Goal: Task Accomplishment & Management: Manage account settings

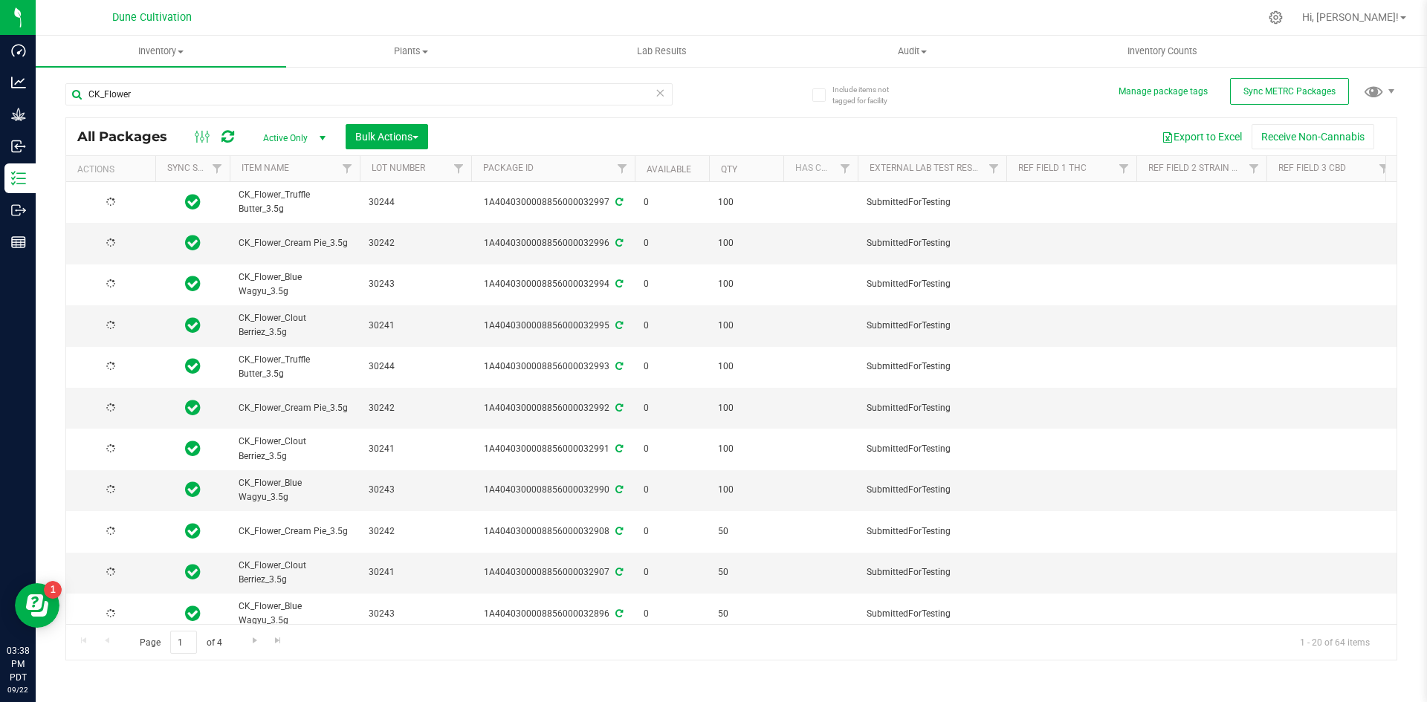
type input "[DATE]"
click at [668, 173] on link "Available" at bounding box center [669, 169] width 45 height 10
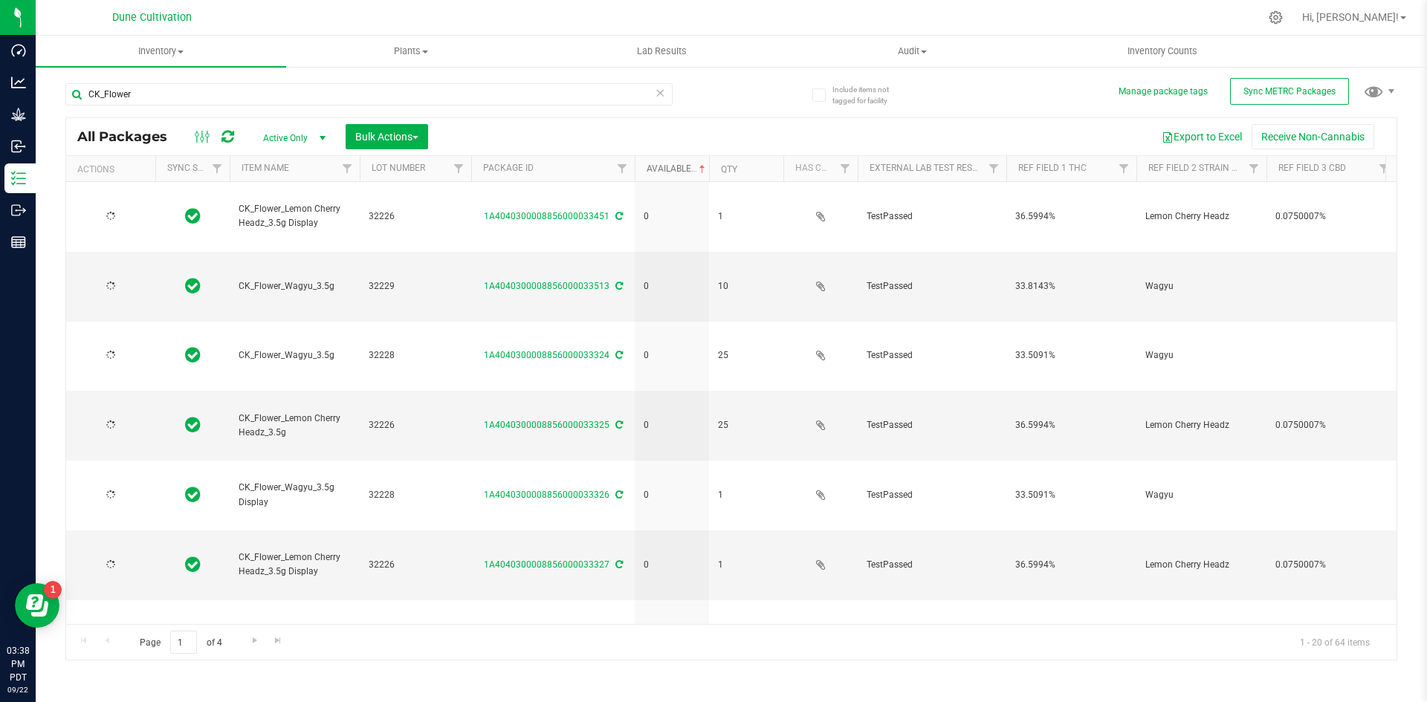
type input "[DATE]"
click at [669, 164] on link "Available" at bounding box center [678, 169] width 62 height 10
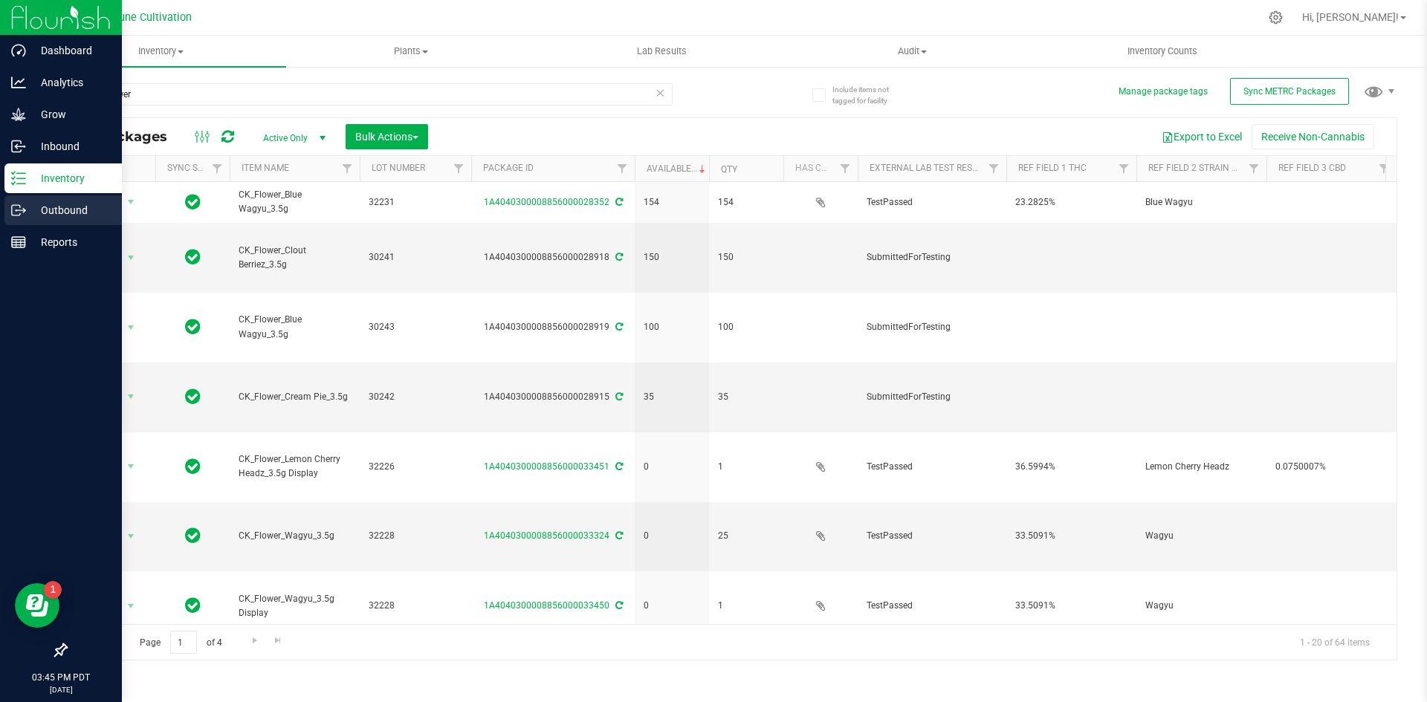
click at [22, 216] on icon at bounding box center [18, 210] width 15 height 15
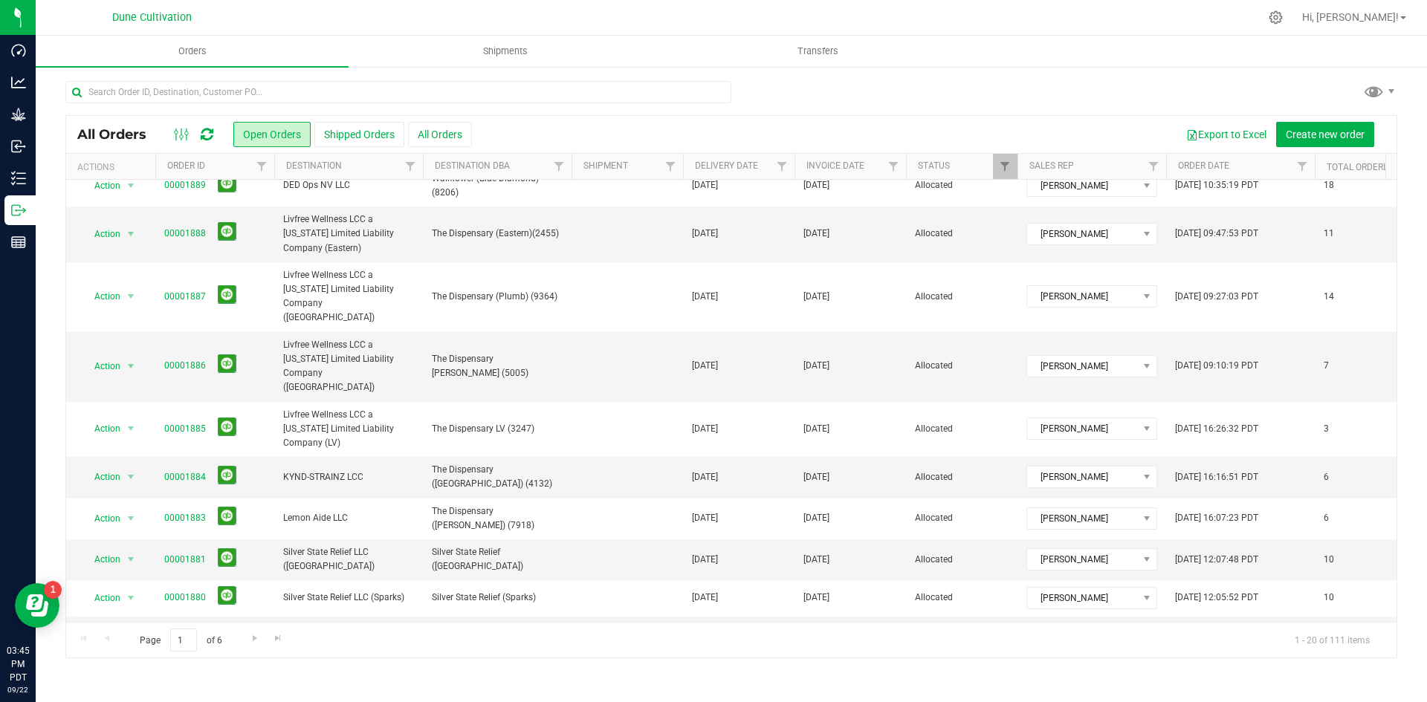
scroll to position [352, 0]
click at [185, 552] on link "00001881" at bounding box center [185, 559] width 42 height 14
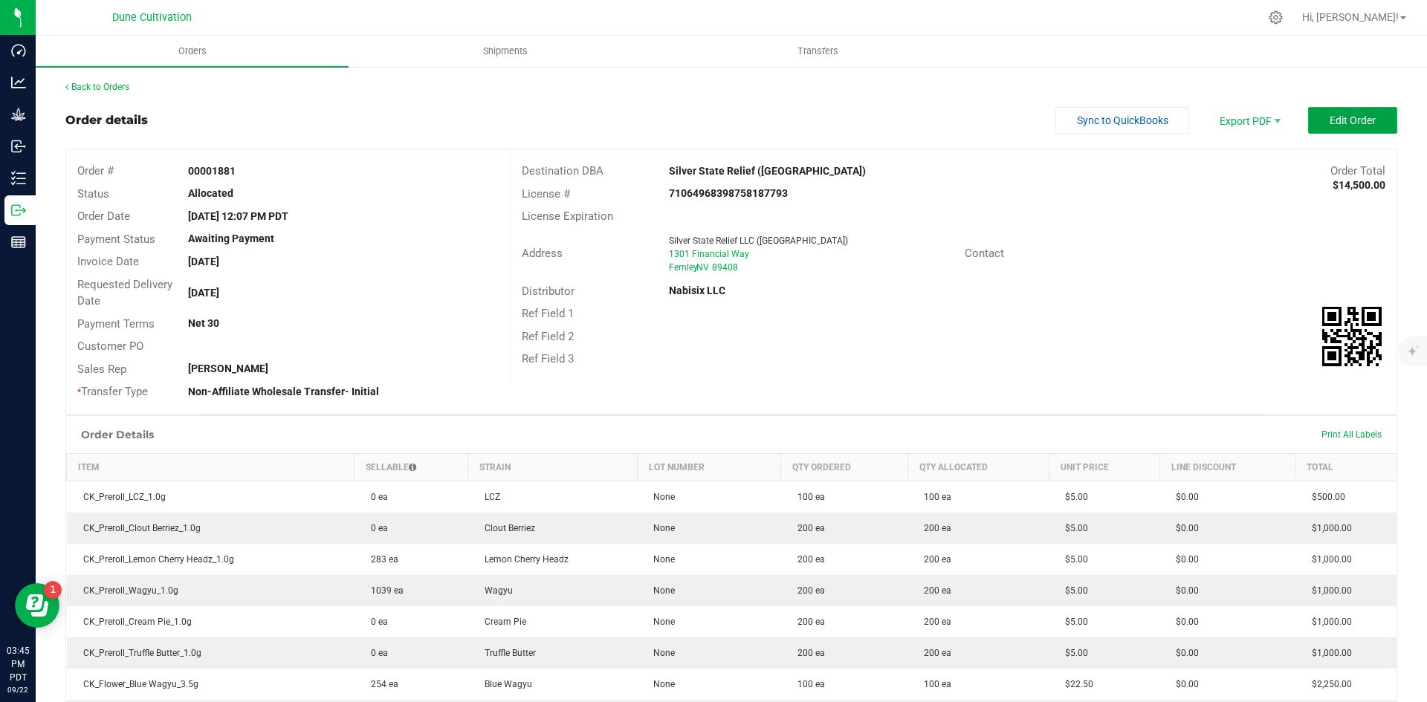
click at [1311, 119] on button "Edit Order" at bounding box center [1352, 120] width 89 height 27
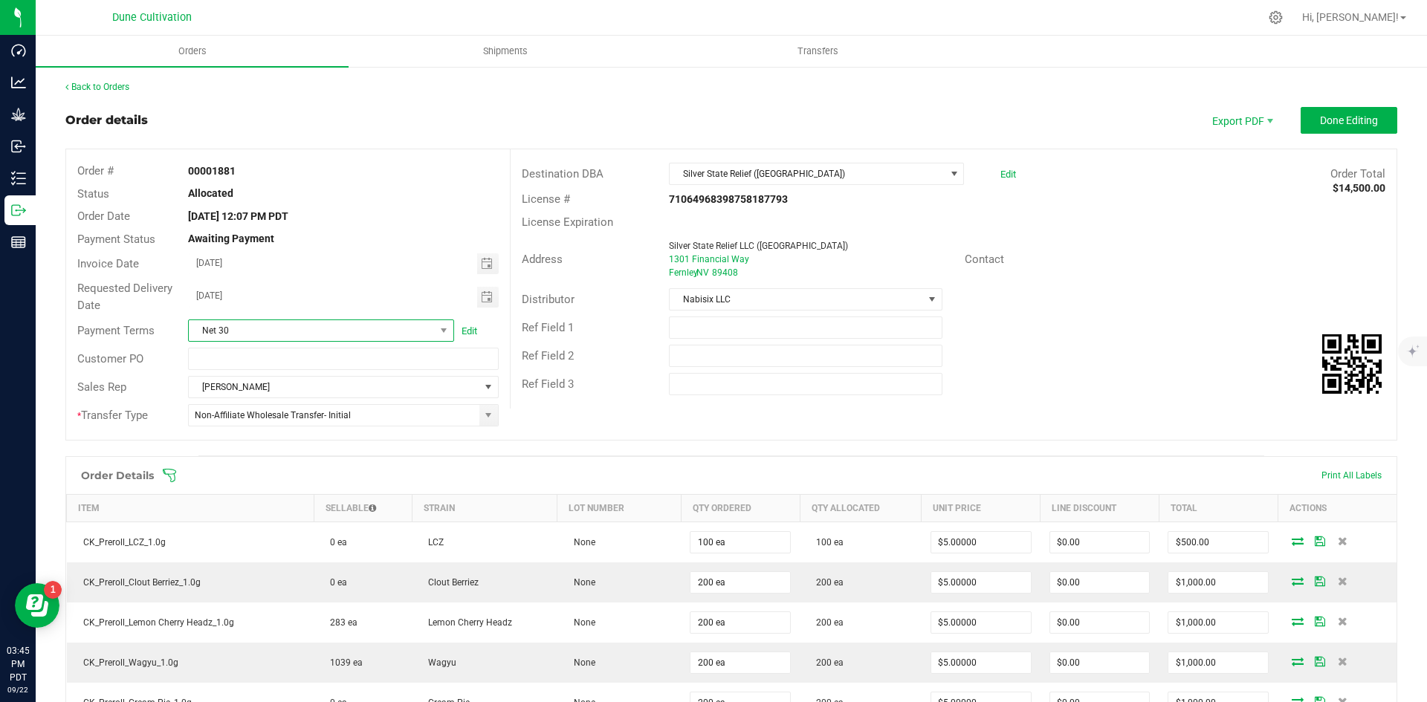
click at [418, 322] on span "Net 30" at bounding box center [312, 330] width 246 height 21
click at [318, 425] on li "Net 14" at bounding box center [319, 416] width 262 height 25
click at [1320, 120] on span "Done Editing" at bounding box center [1349, 120] width 58 height 12
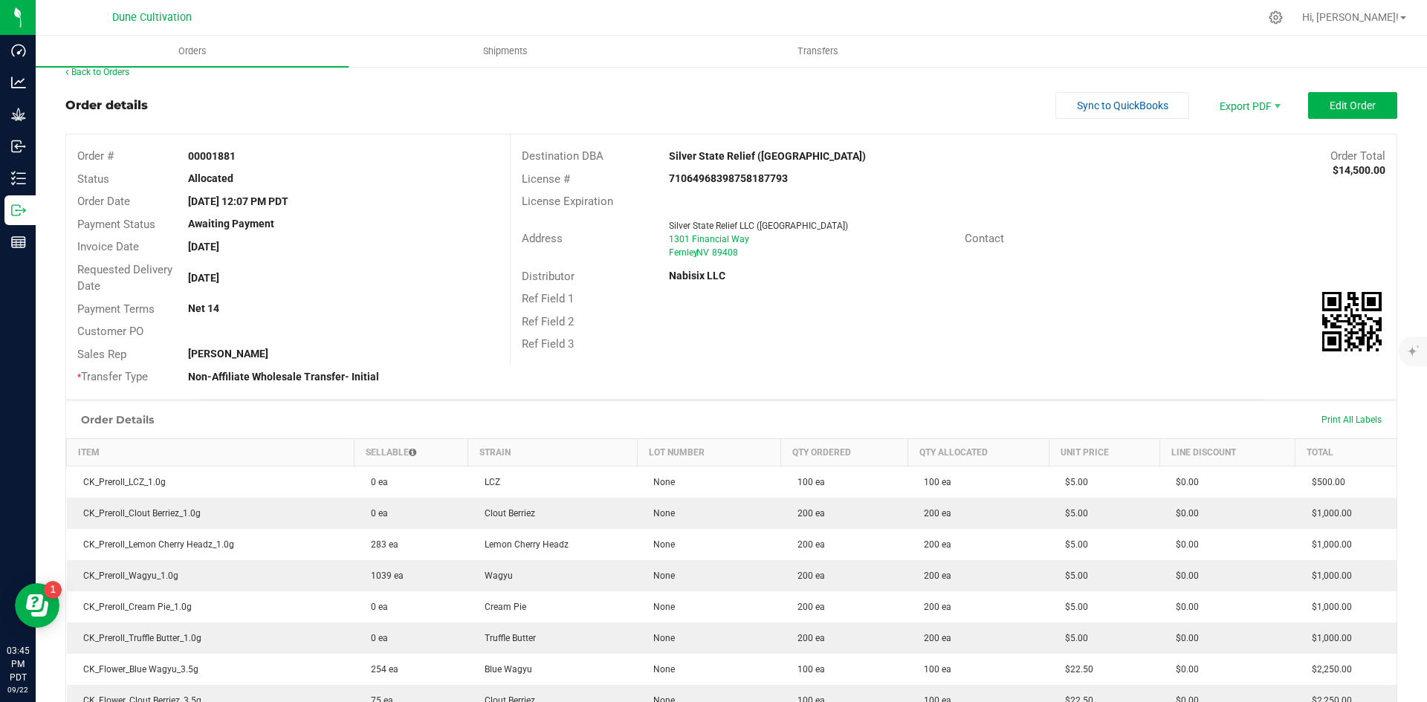
scroll to position [27, 0]
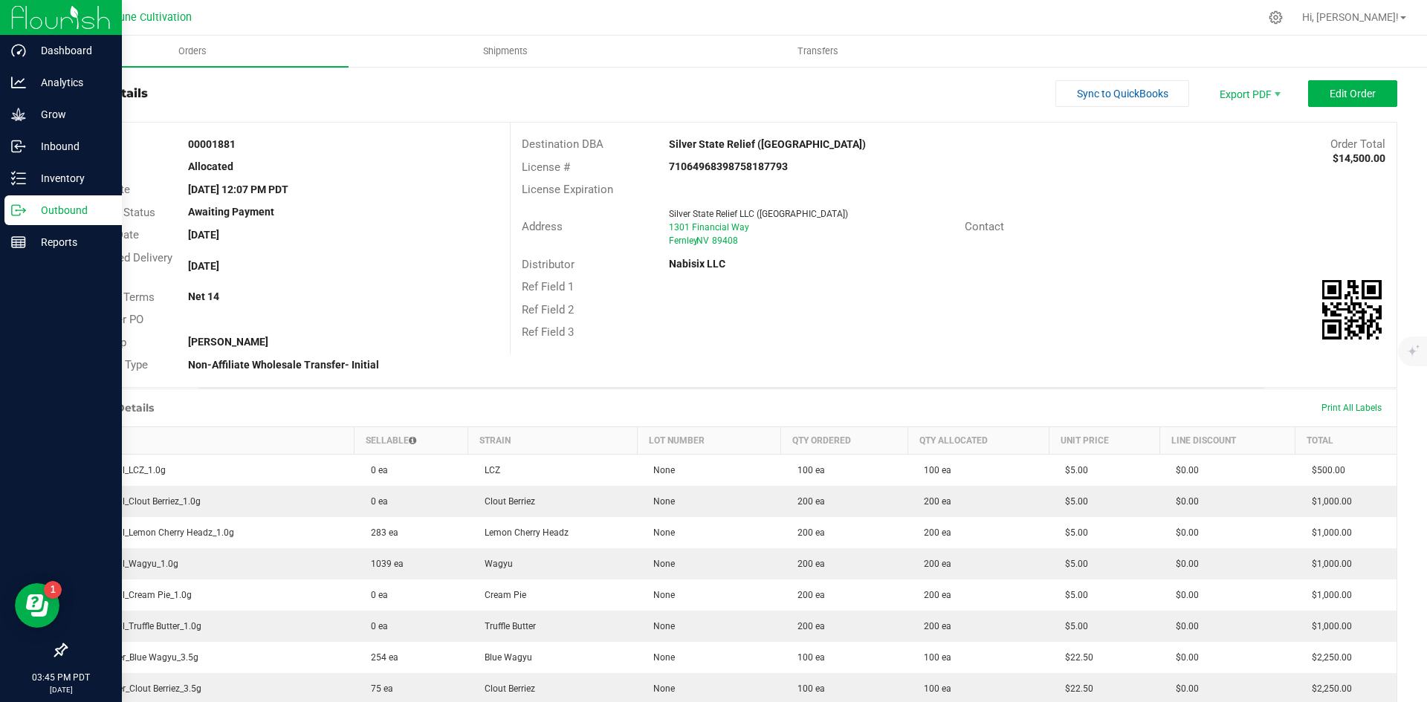
click at [18, 210] on icon at bounding box center [18, 210] width 15 height 15
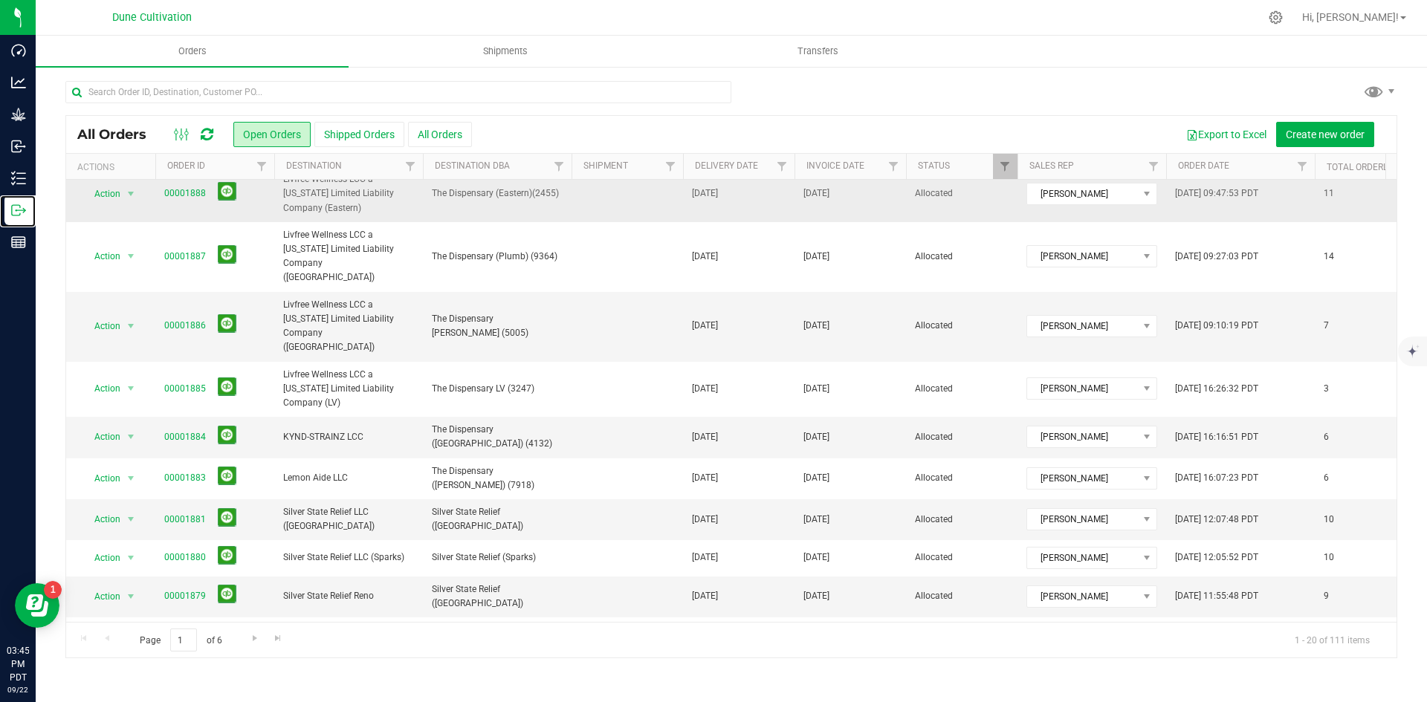
scroll to position [392, 0]
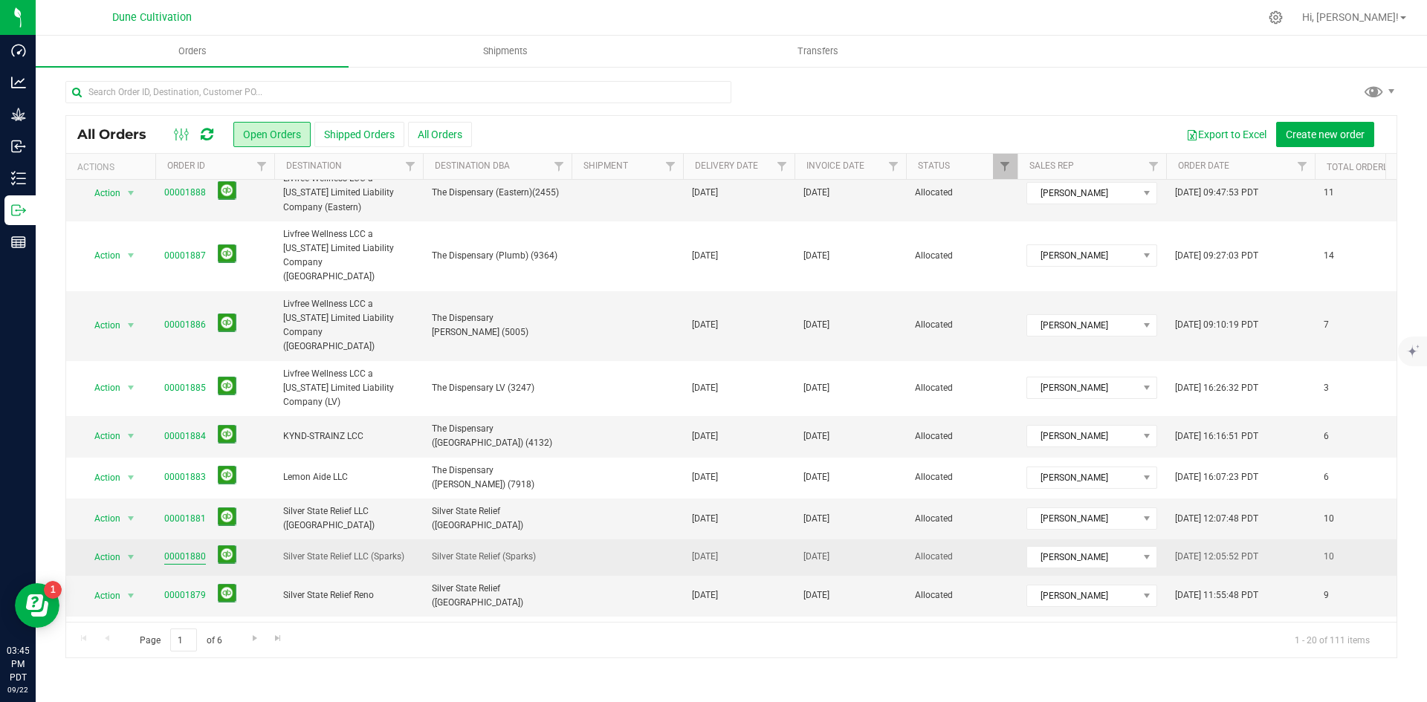
click at [190, 550] on link "00001880" at bounding box center [185, 557] width 42 height 14
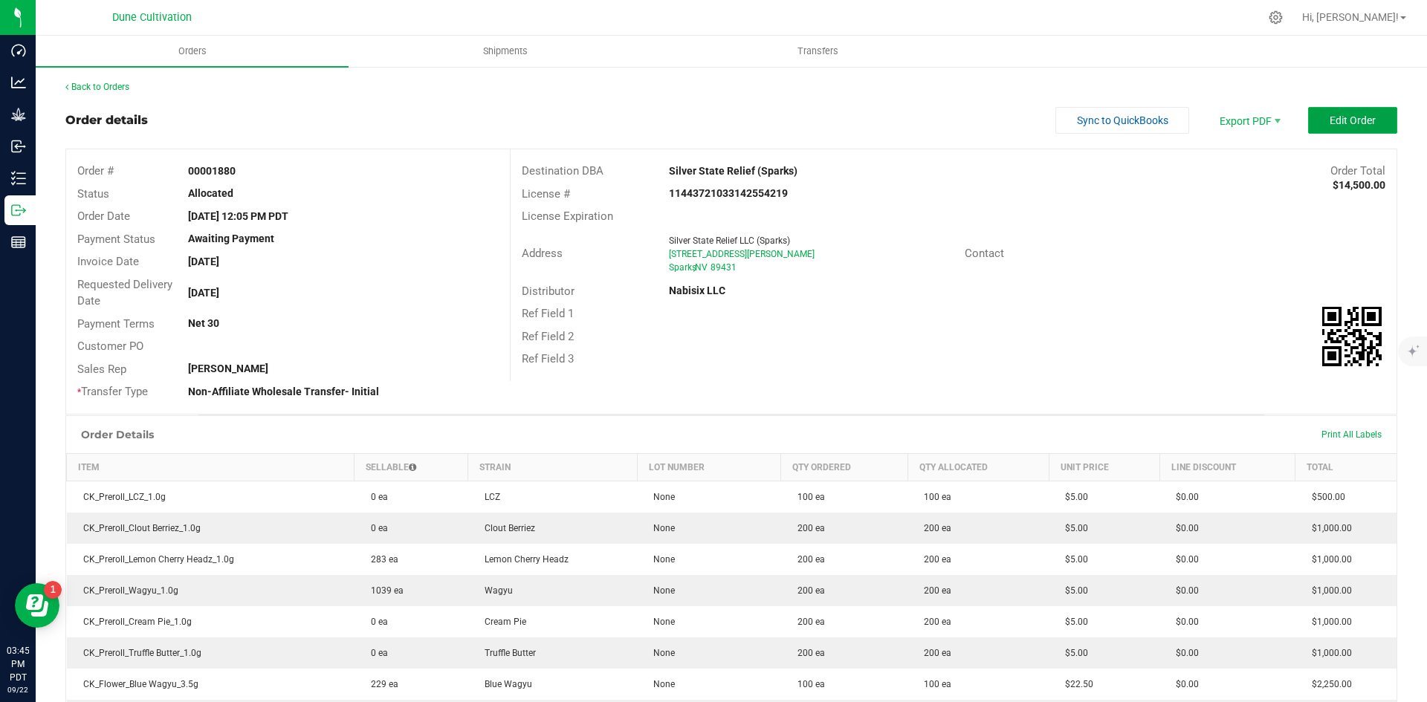
click at [1309, 117] on button "Edit Order" at bounding box center [1352, 120] width 89 height 27
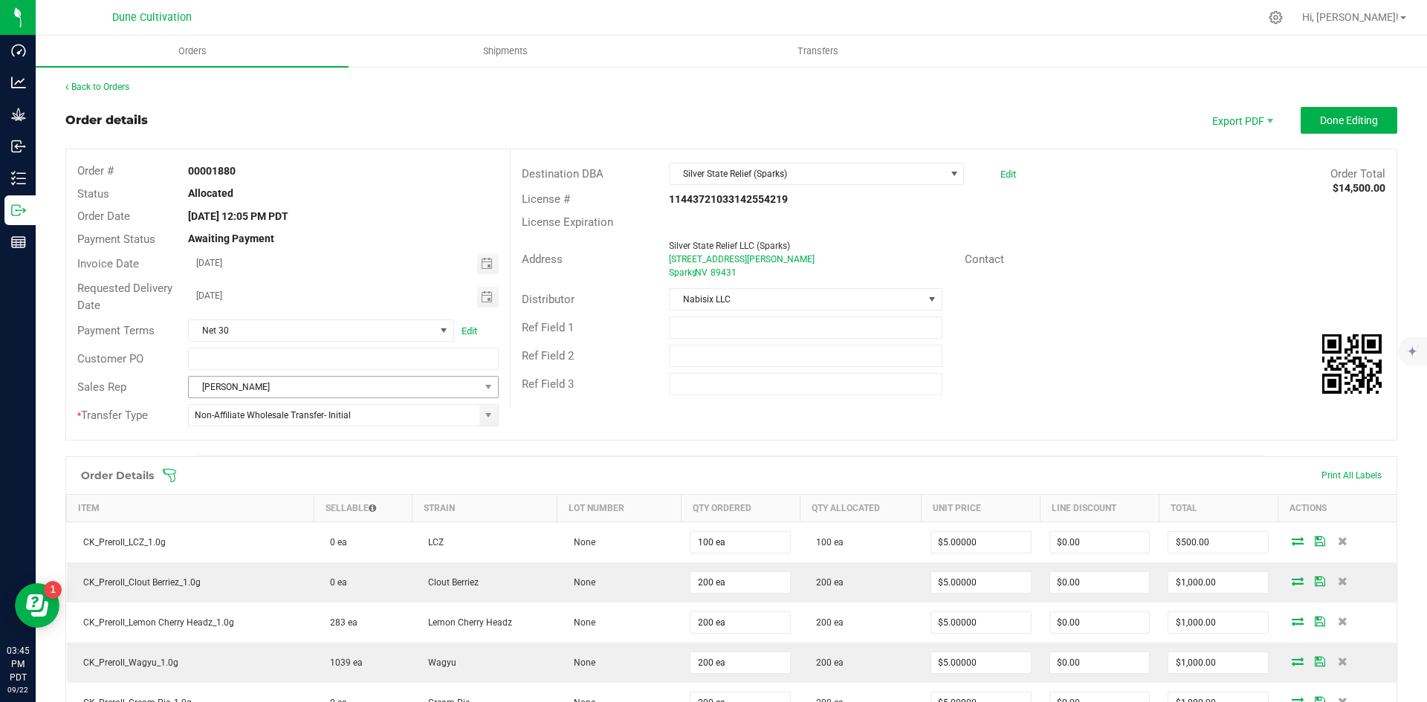
scroll to position [98, 0]
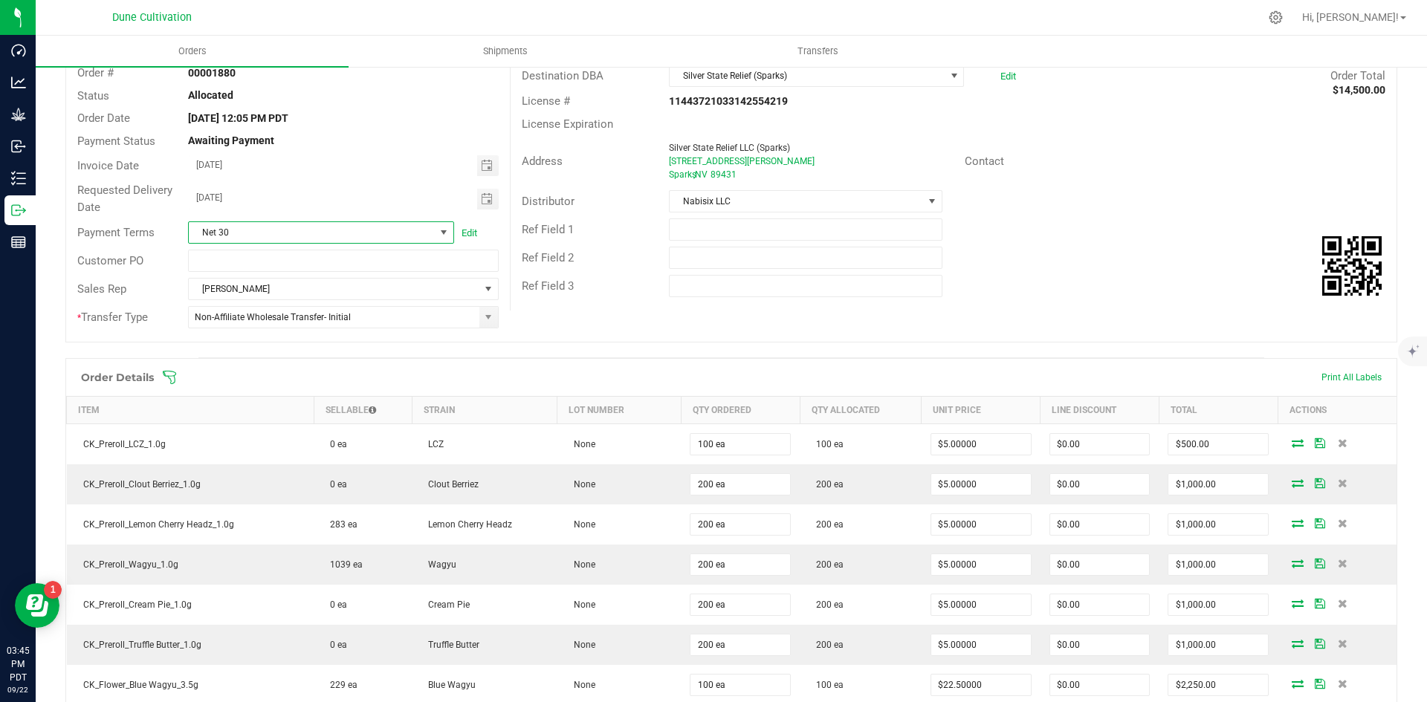
click at [299, 235] on span "Net 30" at bounding box center [312, 232] width 246 height 21
click at [251, 325] on li "Net 14" at bounding box center [319, 318] width 262 height 25
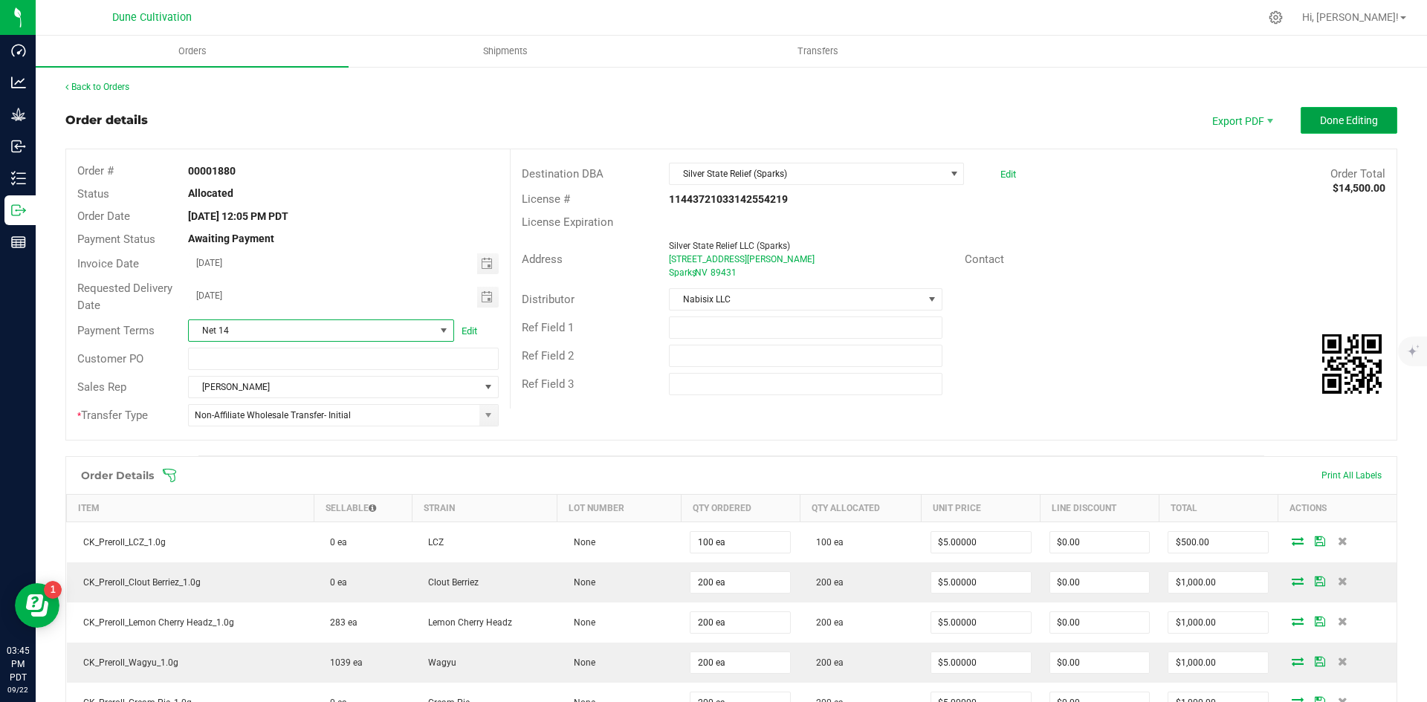
click at [1359, 124] on span "Done Editing" at bounding box center [1349, 120] width 58 height 12
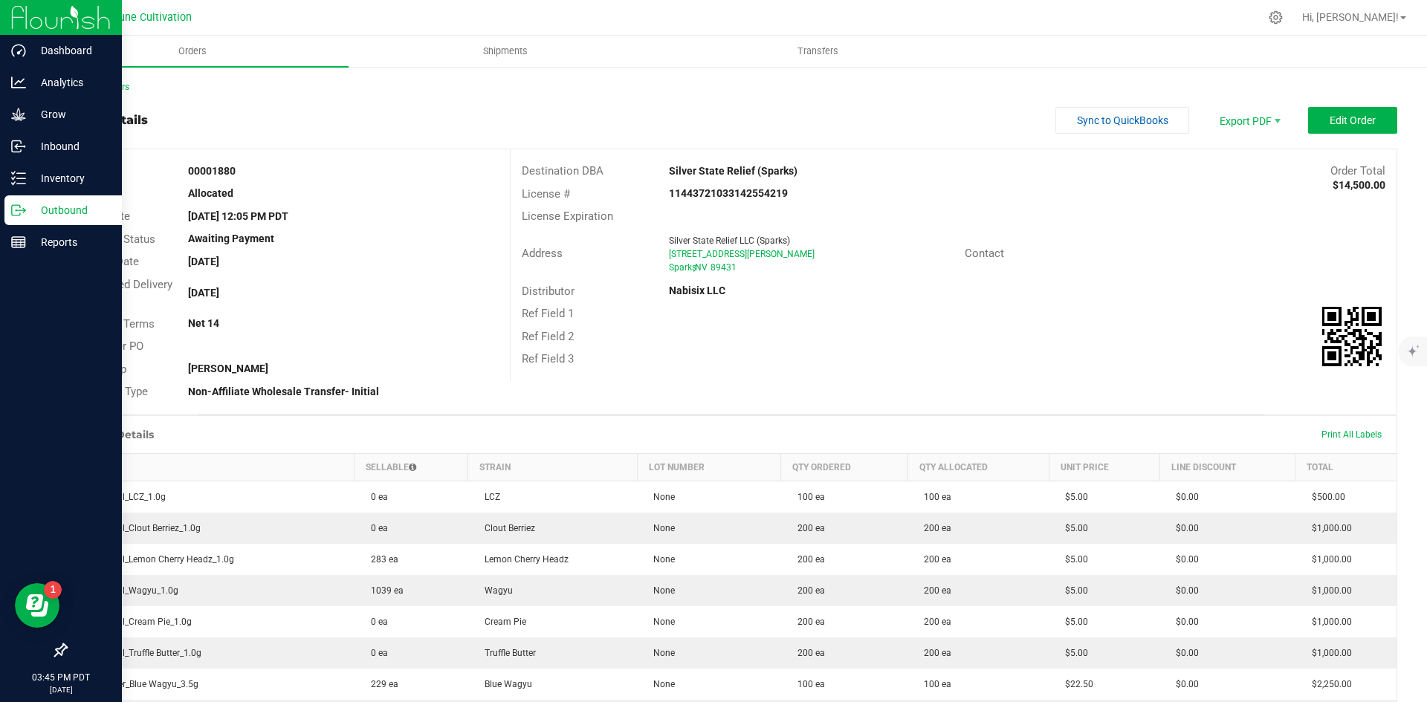
click at [23, 210] on icon at bounding box center [18, 210] width 15 height 15
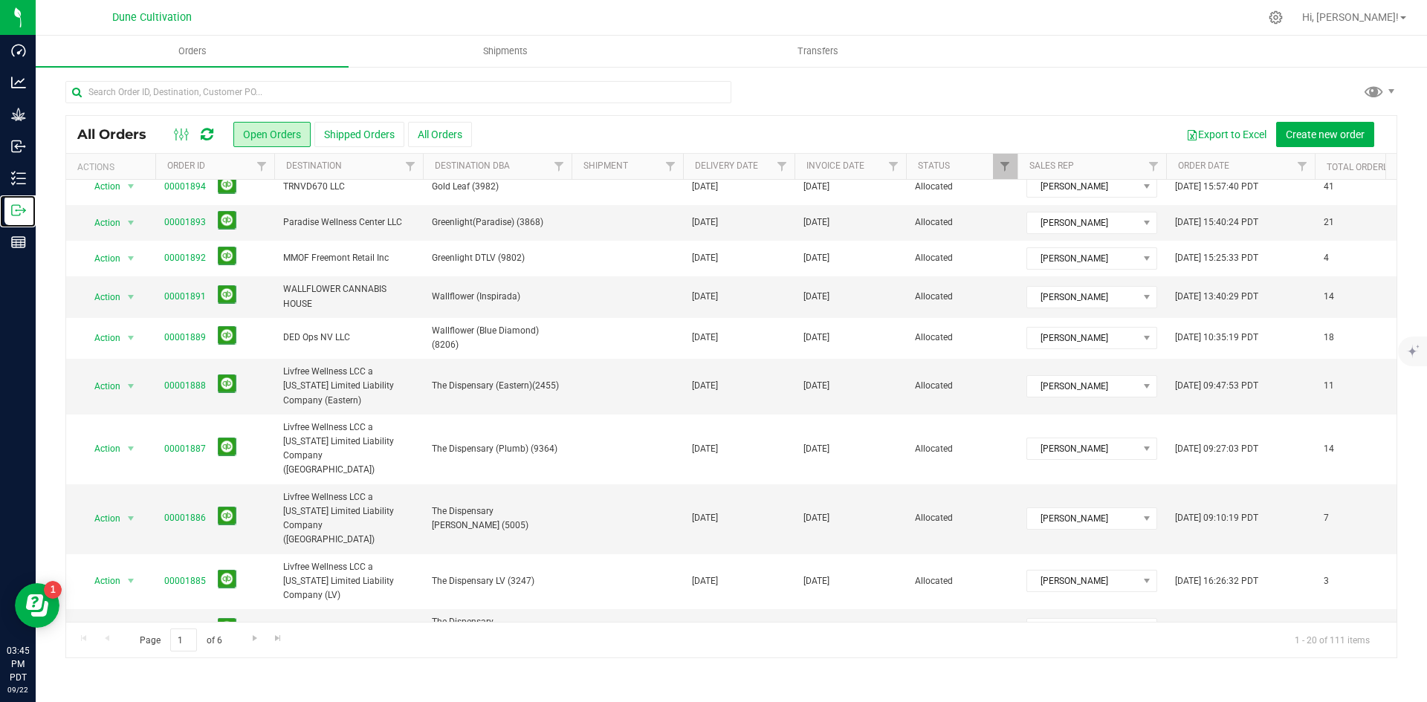
scroll to position [412, 0]
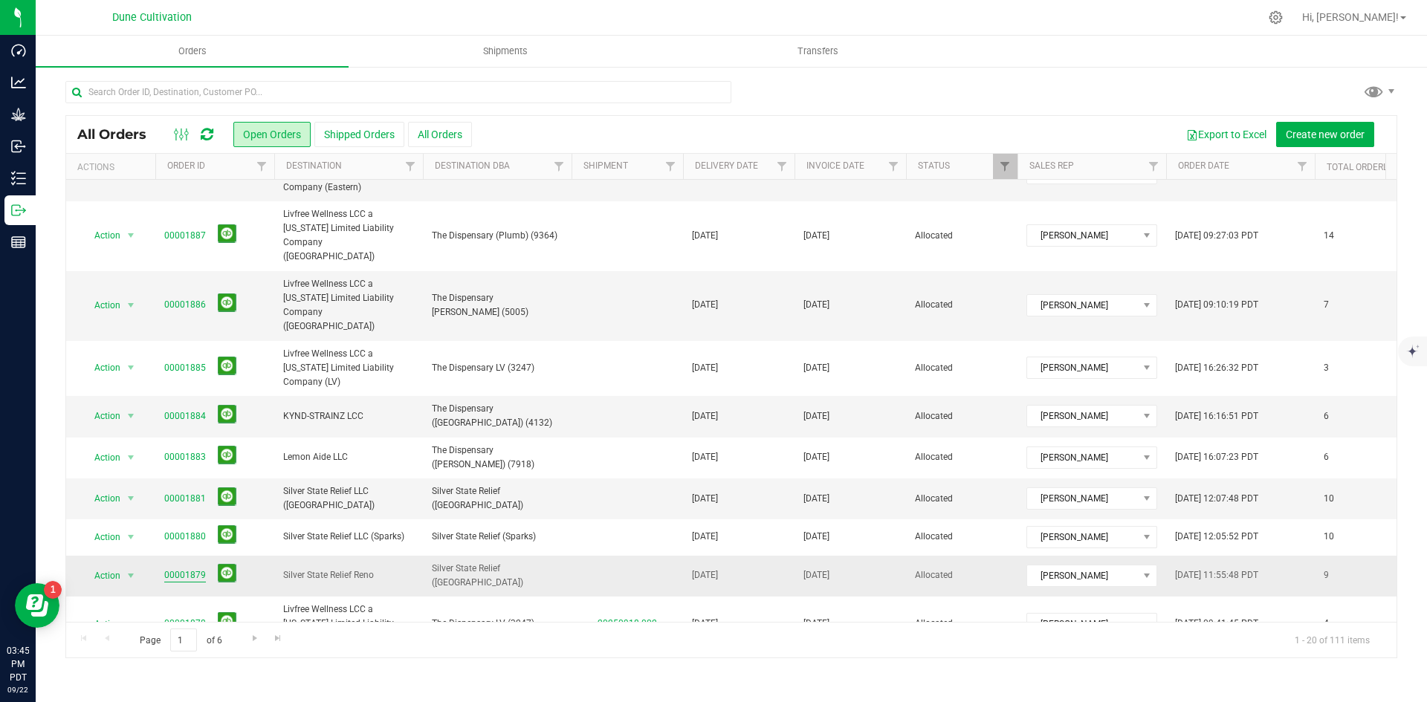
click at [196, 569] on link "00001879" at bounding box center [185, 576] width 42 height 14
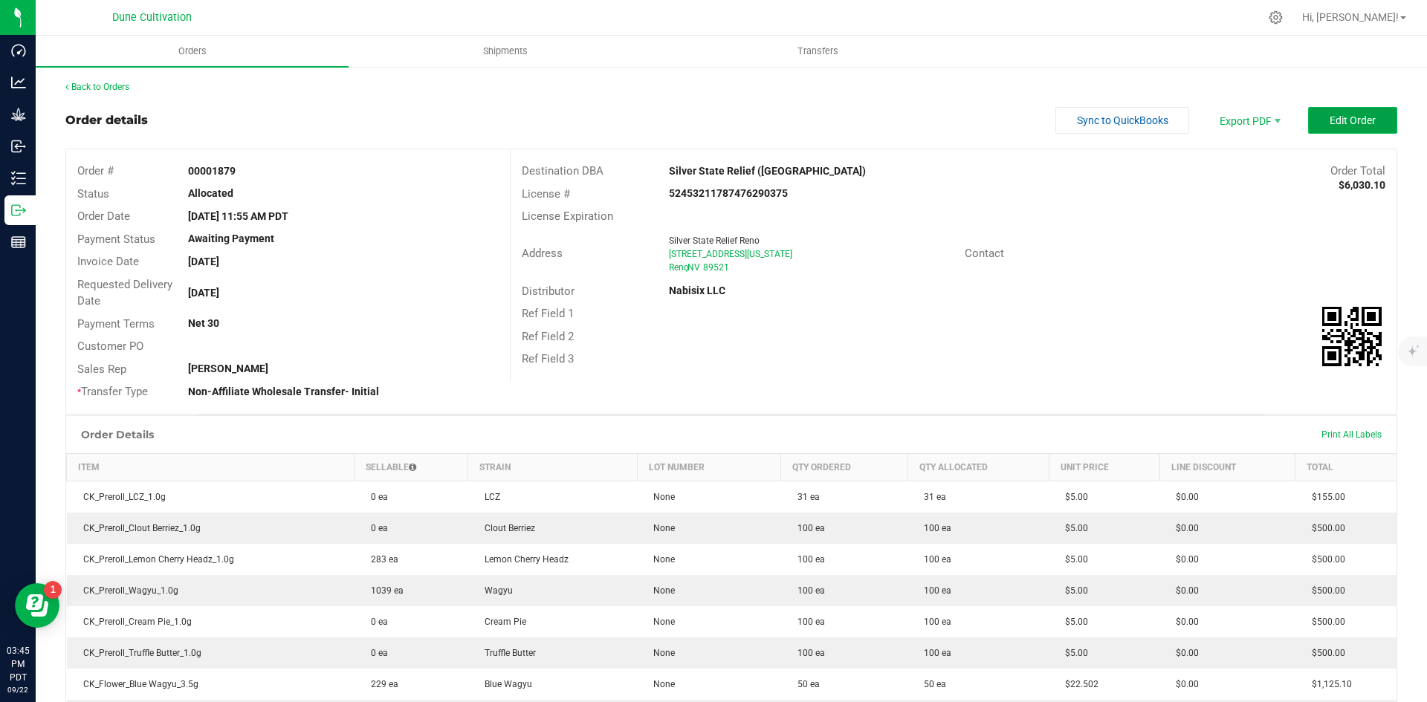
click at [1319, 111] on button "Edit Order" at bounding box center [1352, 120] width 89 height 27
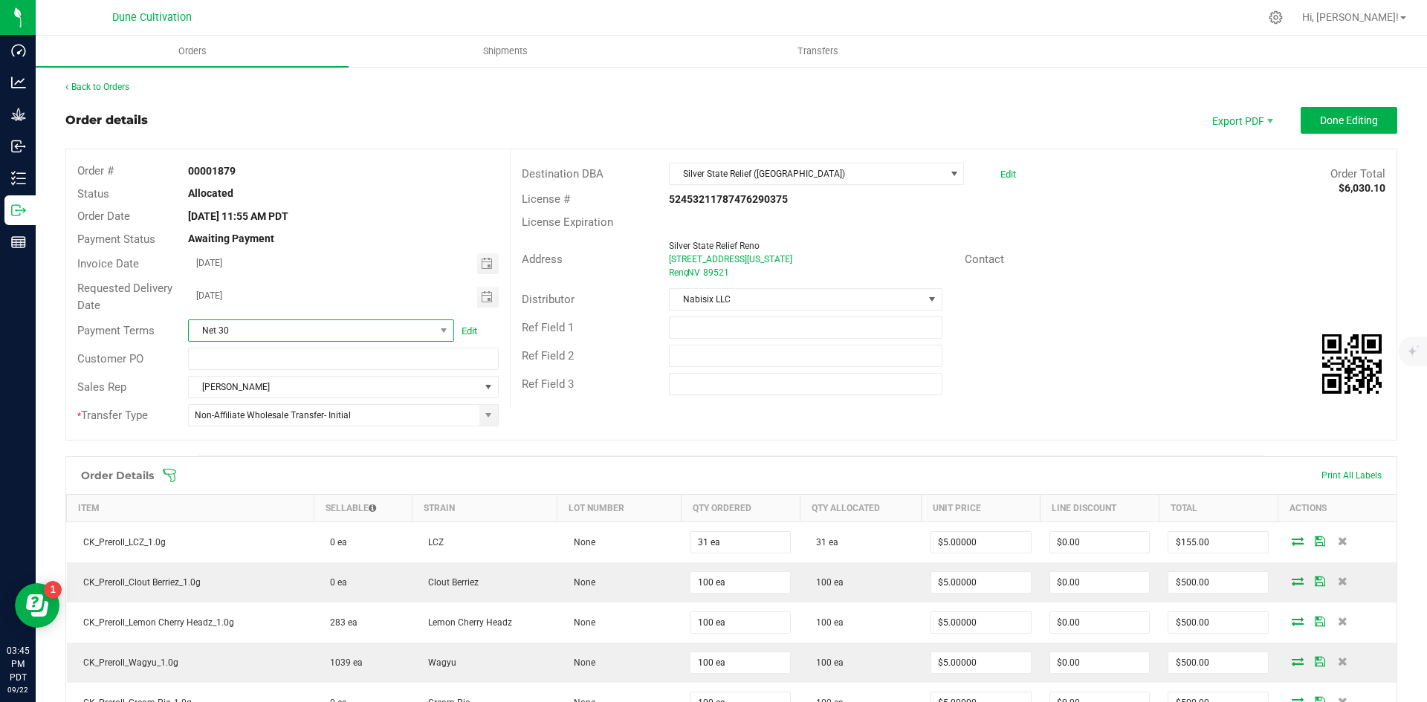
click at [336, 340] on span "Net 30" at bounding box center [312, 330] width 246 height 21
click at [279, 419] on li "Net 14" at bounding box center [319, 416] width 262 height 25
click at [1325, 126] on span "Done Editing" at bounding box center [1349, 120] width 58 height 12
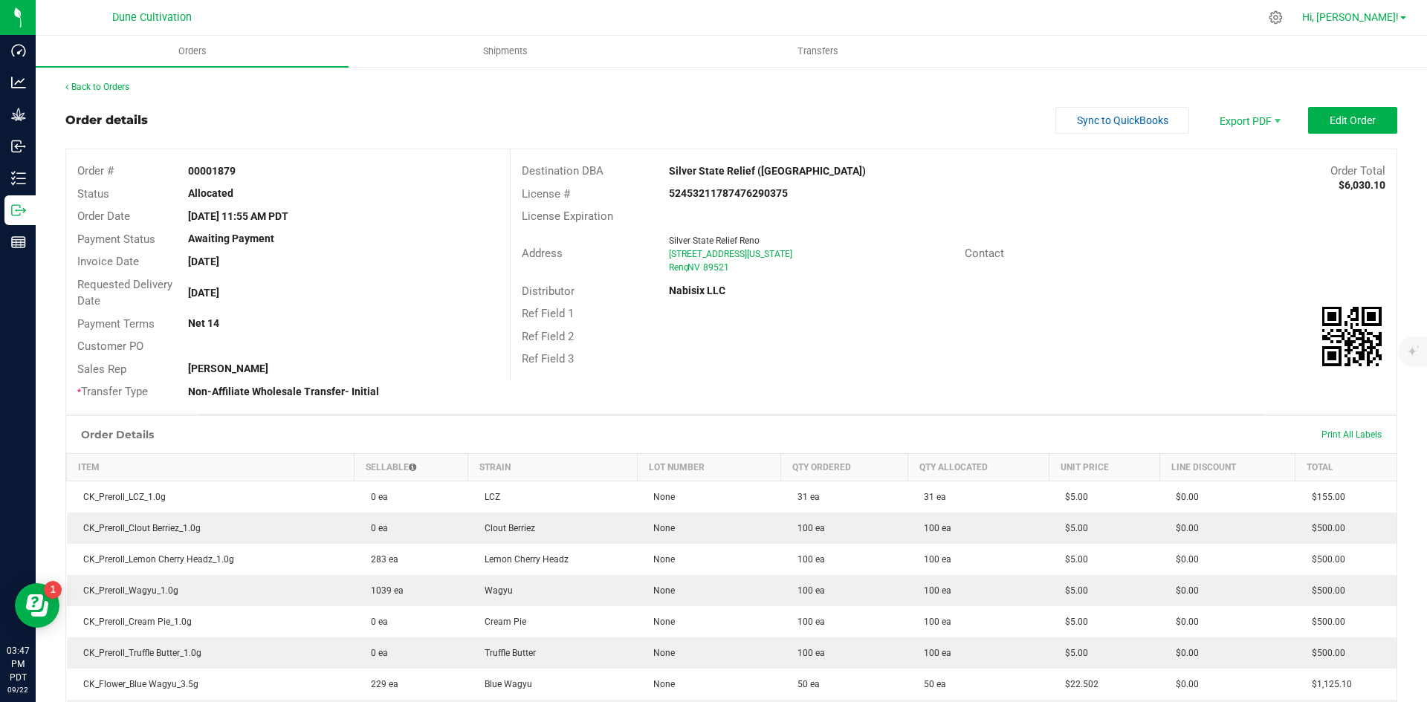
click at [1375, 25] on link "Hi, [PERSON_NAME]!" at bounding box center [1354, 18] width 116 height 16
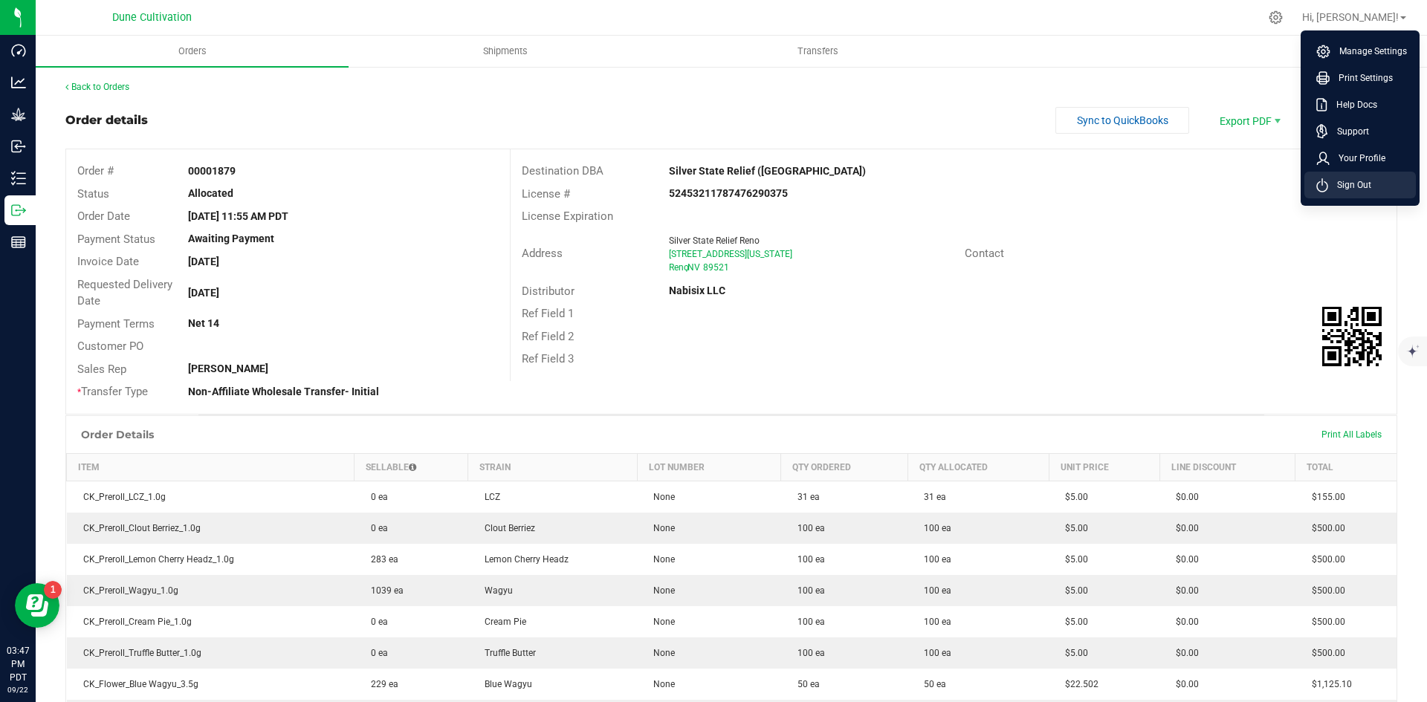
click at [1355, 174] on li "Sign Out" at bounding box center [1361, 185] width 112 height 27
click at [1355, 174] on div "Orders Shipments Transfers Back to Orders Order details Sync to QuickBooks Expo…" at bounding box center [732, 369] width 1392 height 667
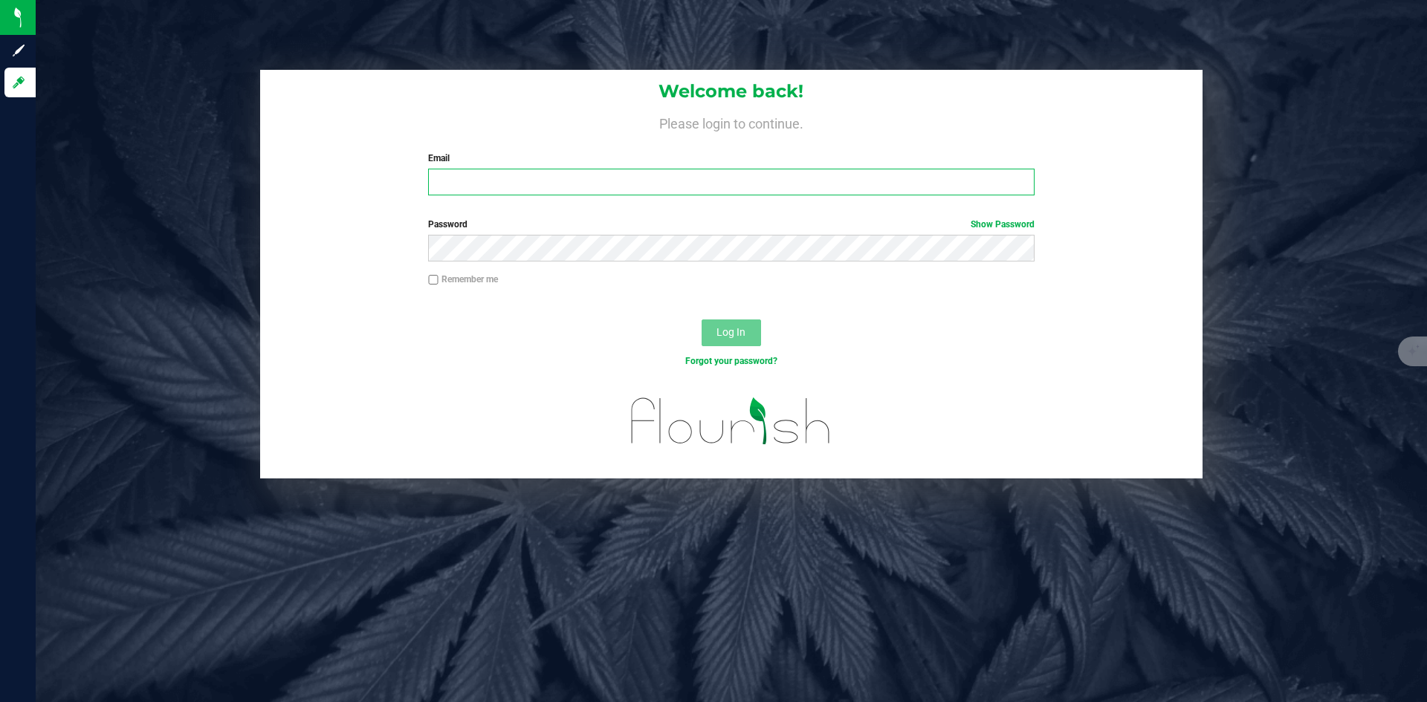
click at [620, 180] on input "Email" at bounding box center [731, 182] width 606 height 27
type input "[PERSON_NAME][DOMAIN_NAME][EMAIL_ADDRESS][PERSON_NAME][DOMAIN_NAME]"
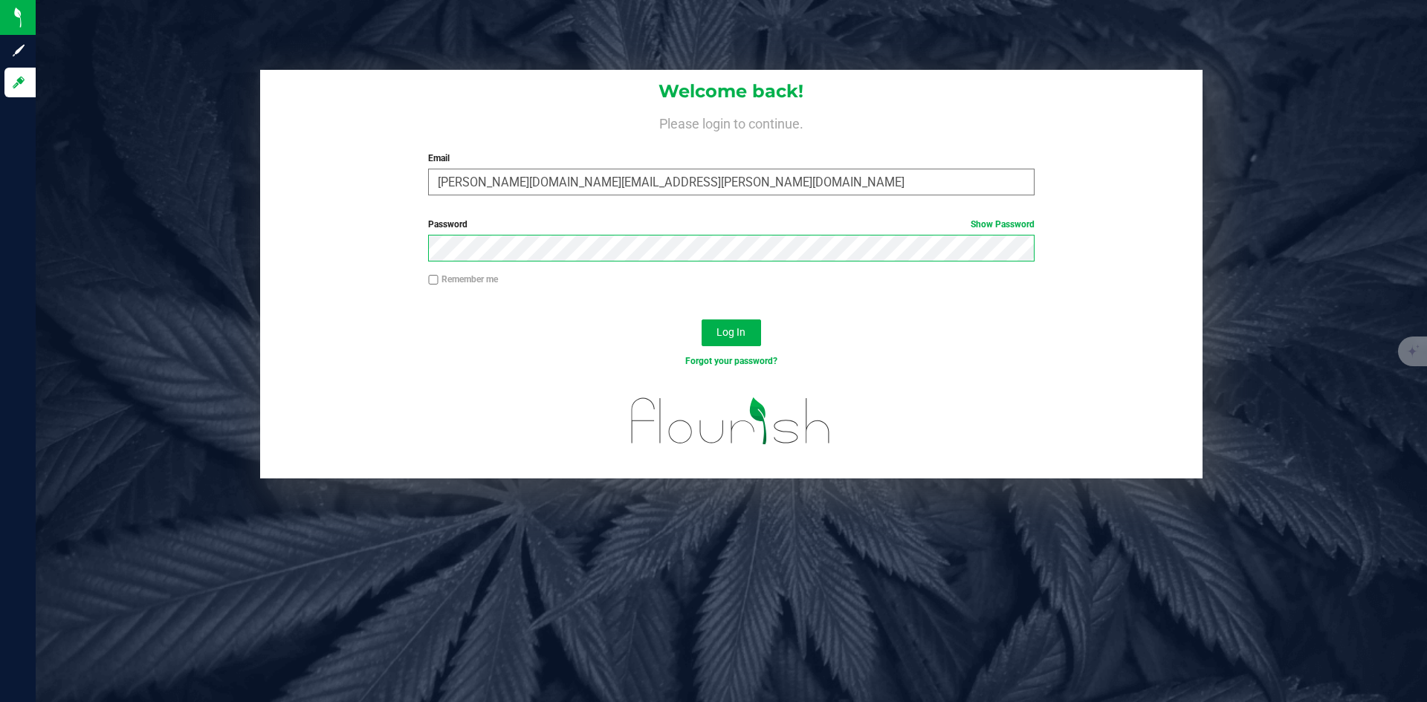
click at [702, 320] on button "Log In" at bounding box center [731, 333] width 59 height 27
